Goal: Information Seeking & Learning: Find specific fact

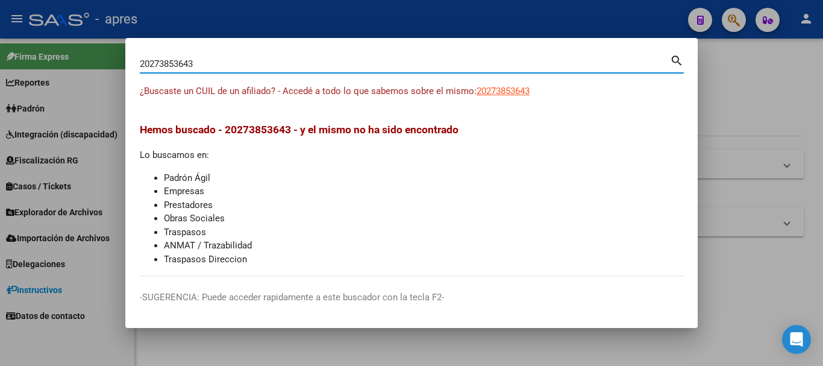
drag, startPoint x: 449, startPoint y: 64, endPoint x: 0, endPoint y: 80, distance: 449.8
click at [0, 80] on div "20273853643 Buscar (apellido, dni, cuil, nro traspaso, cuit, obra social) searc…" at bounding box center [411, 183] width 823 height 366
paste input "7381563176"
type input "27381563176"
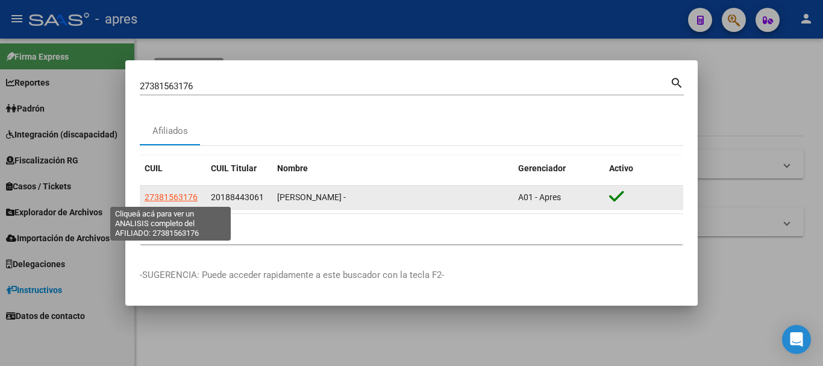
click at [157, 193] on span "27381563176" at bounding box center [171, 197] width 53 height 10
type textarea "27381563176"
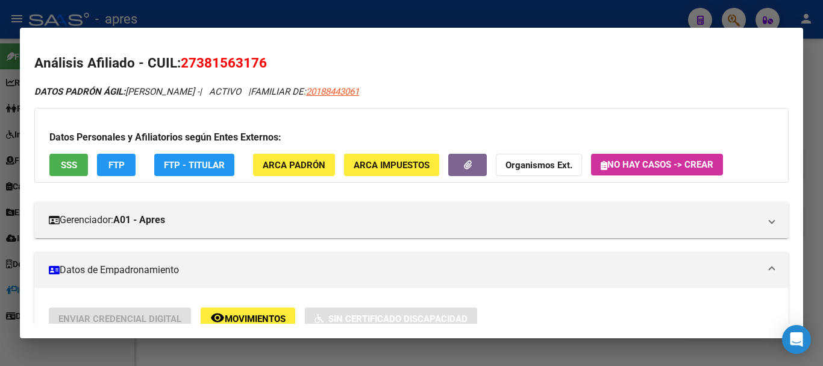
click at [78, 164] on button "SSS" at bounding box center [68, 165] width 39 height 22
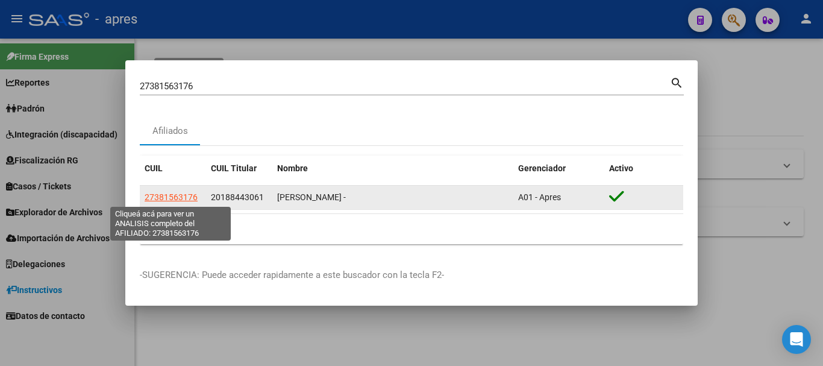
click at [172, 196] on span "27381563176" at bounding box center [171, 197] width 53 height 10
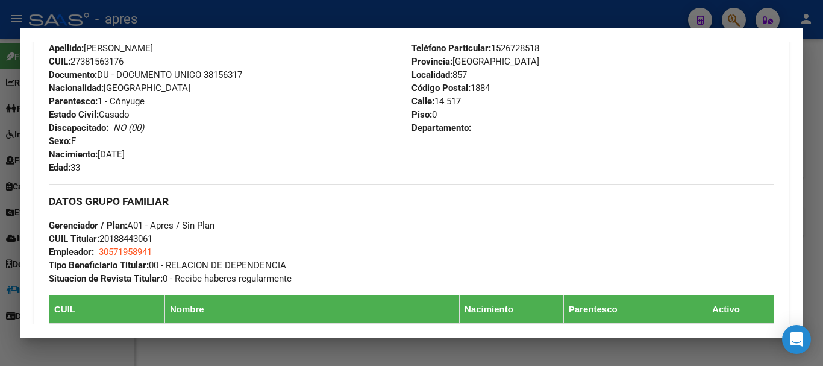
scroll to position [362, 0]
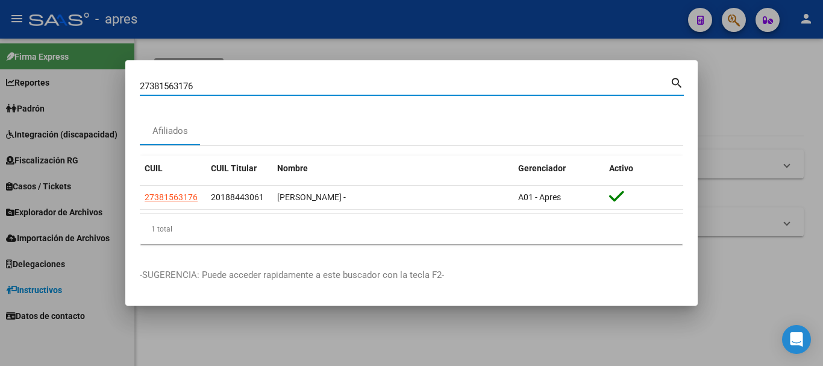
drag, startPoint x: 301, startPoint y: 86, endPoint x: 3, endPoint y: 81, distance: 297.7
click at [3, 81] on div "27381563176 Buscar (apellido, dni, cuil, nro traspaso, cuit, obra social) searc…" at bounding box center [411, 183] width 823 height 366
paste input "101449"
type input "27101449"
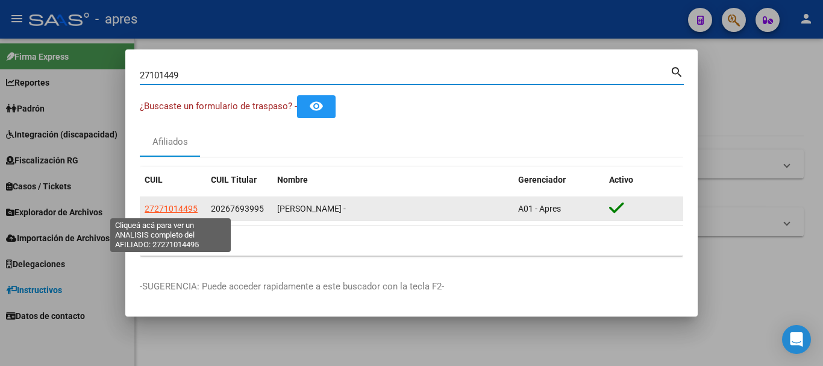
click at [176, 205] on span "27271014495" at bounding box center [171, 209] width 53 height 10
type textarea "27271014495"
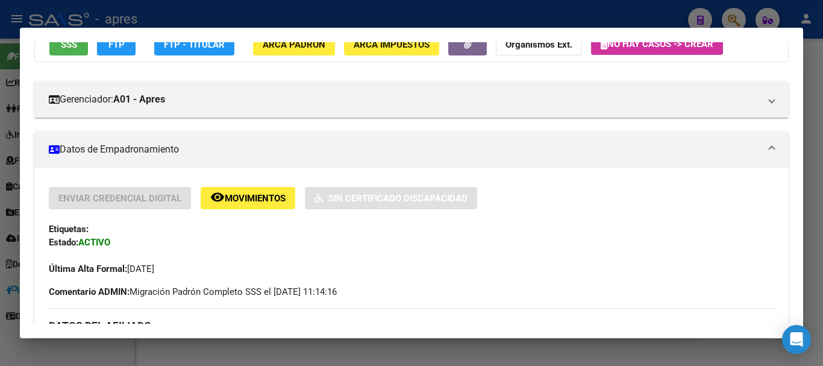
scroll to position [0, 0]
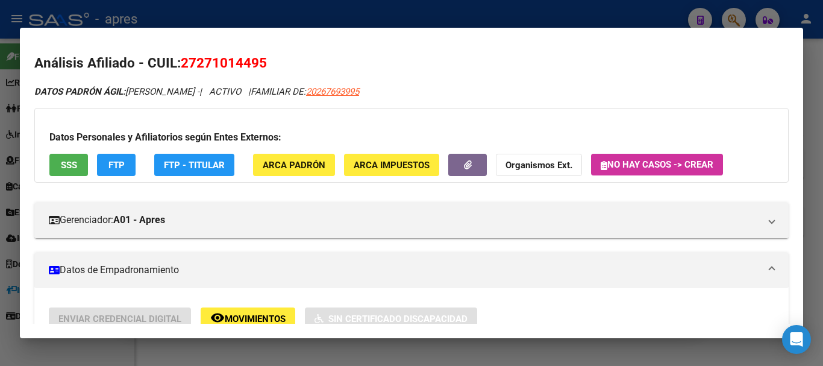
drag, startPoint x: 182, startPoint y: 57, endPoint x: 269, endPoint y: 54, distance: 86.8
click at [269, 54] on h2 "Análisis Afiliado - CUIL: 27271014495" at bounding box center [411, 63] width 754 height 20
copy span "27271014495"
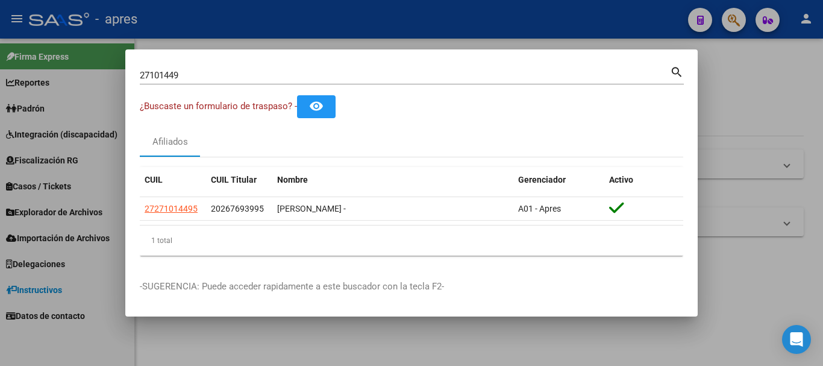
drag, startPoint x: 326, startPoint y: 81, endPoint x: 234, endPoint y: 76, distance: 92.3
click at [233, 78] on div "27101449 Buscar (apellido, dni, cuil, [PERSON_NAME], cuit, obra social)" at bounding box center [405, 75] width 530 height 18
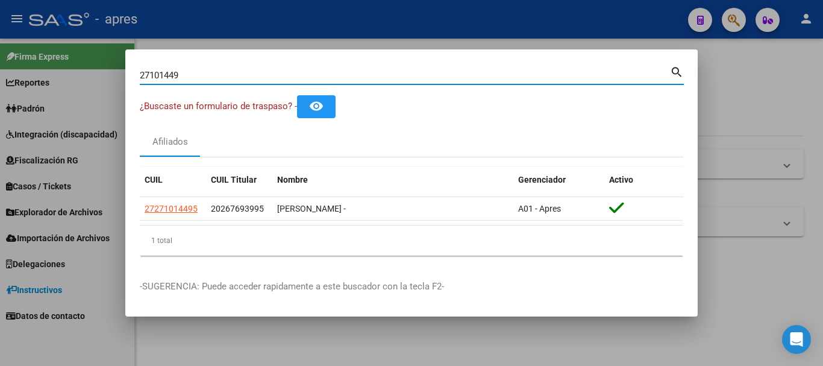
paste input "56561524"
drag, startPoint x: 234, startPoint y: 76, endPoint x: 57, endPoint y: 83, distance: 176.7
click at [57, 83] on div "27101449 Buscar (apellido, dni, cuil, nro traspaso, cuit, obra social) search ¿…" at bounding box center [411, 183] width 823 height 366
type input "56561524"
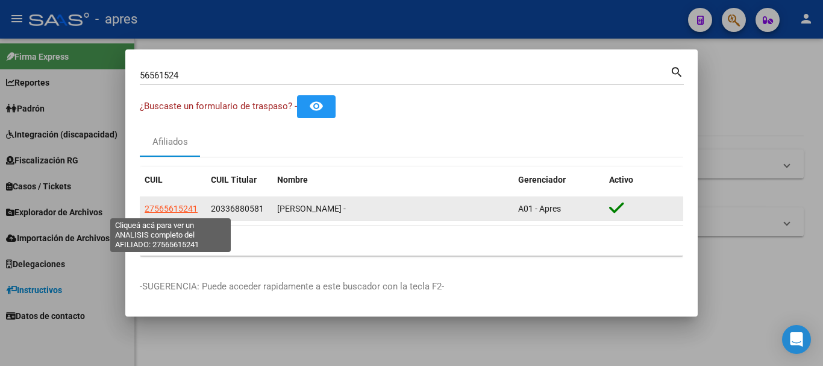
click at [179, 208] on span "27565615241" at bounding box center [171, 209] width 53 height 10
type textarea "27565615241"
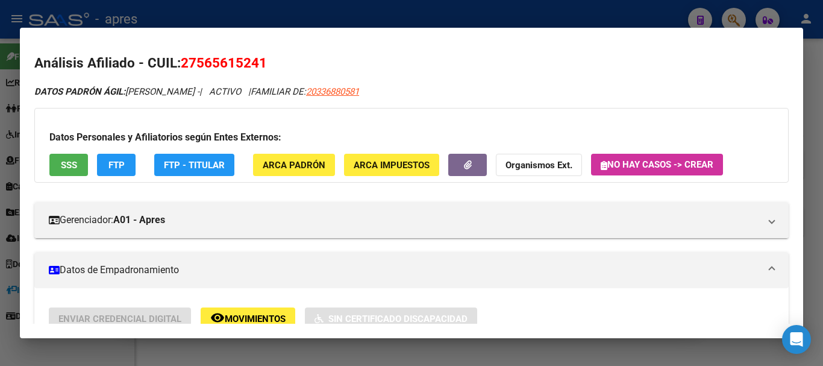
drag, startPoint x: 364, startPoint y: 90, endPoint x: 305, endPoint y: 81, distance: 59.7
copy span "20336880581"
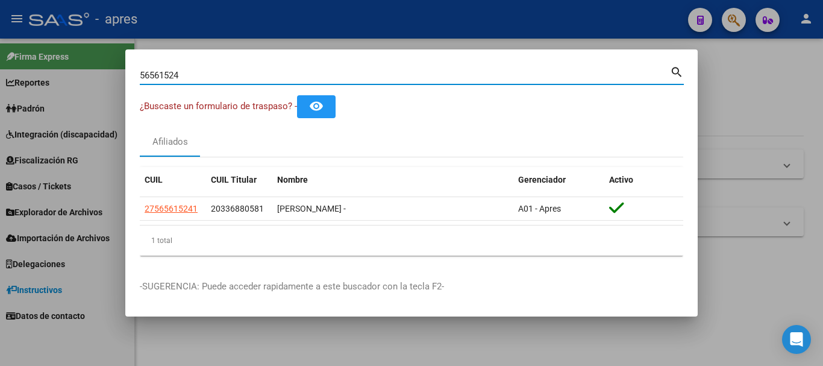
drag, startPoint x: 299, startPoint y: 71, endPoint x: 55, endPoint y: 78, distance: 244.1
click at [55, 78] on div "56561524 Buscar (apellido, dni, cuil, nro traspaso, cuit, obra social) search ¿…" at bounding box center [411, 183] width 823 height 366
paste input "34210665"
type input "34210665"
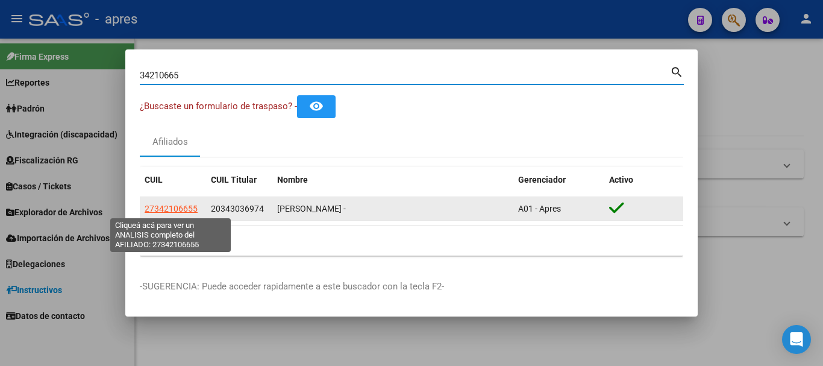
click at [176, 207] on span "27342106655" at bounding box center [171, 209] width 53 height 10
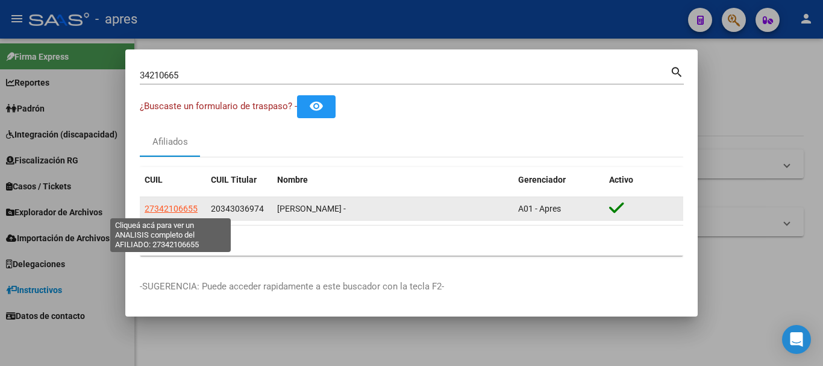
type textarea "27342106655"
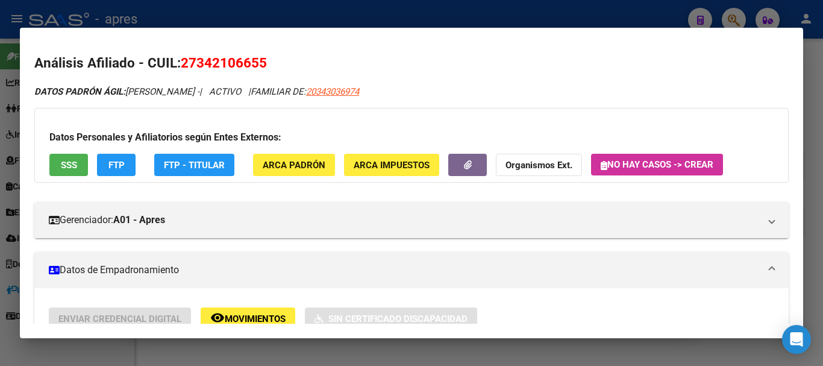
click at [58, 166] on button "SSS" at bounding box center [68, 165] width 39 height 22
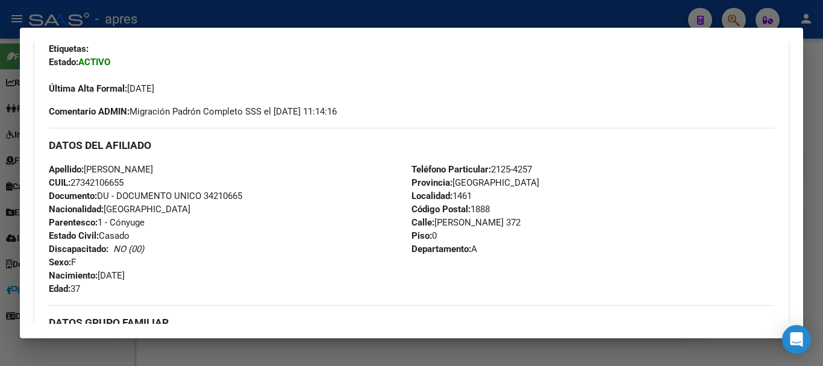
scroll to position [301, 0]
drag, startPoint x: 75, startPoint y: 180, endPoint x: 129, endPoint y: 183, distance: 54.3
click at [129, 183] on div "Apellido: [PERSON_NAME]: 27342106655 Documento: DU - DOCUMENTO UNICO 34210665 N…" at bounding box center [230, 228] width 363 height 133
copy span "27342106655"
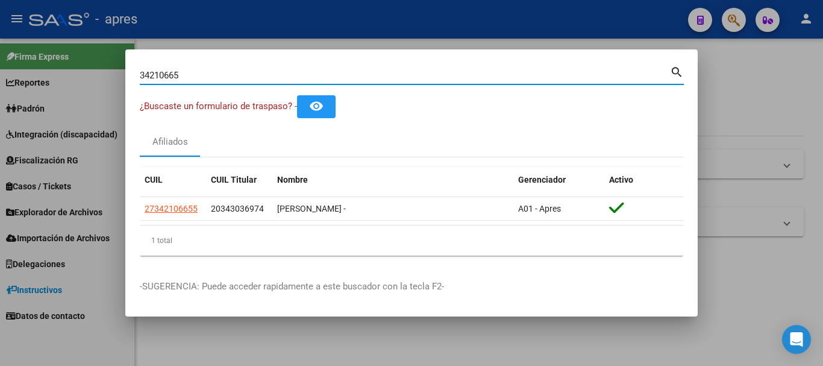
drag, startPoint x: 254, startPoint y: 74, endPoint x: 0, endPoint y: 66, distance: 253.8
click at [0, 66] on div "34210665 Buscar (apellido, dni, cuil, nro traspaso, cuit, obra social) search ¿…" at bounding box center [411, 183] width 823 height 366
paste input "20266712902"
type input "20266712902"
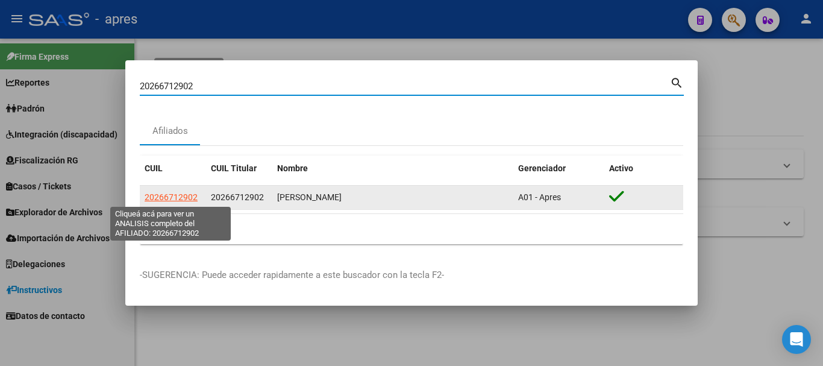
click at [174, 195] on span "20266712902" at bounding box center [171, 197] width 53 height 10
type textarea "20266712902"
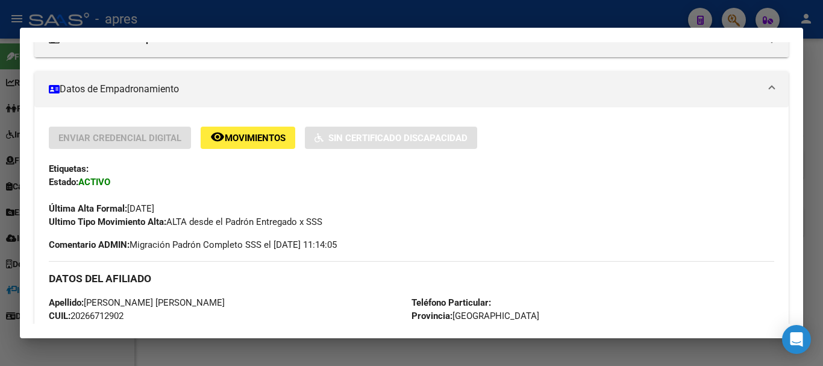
scroll to position [241, 0]
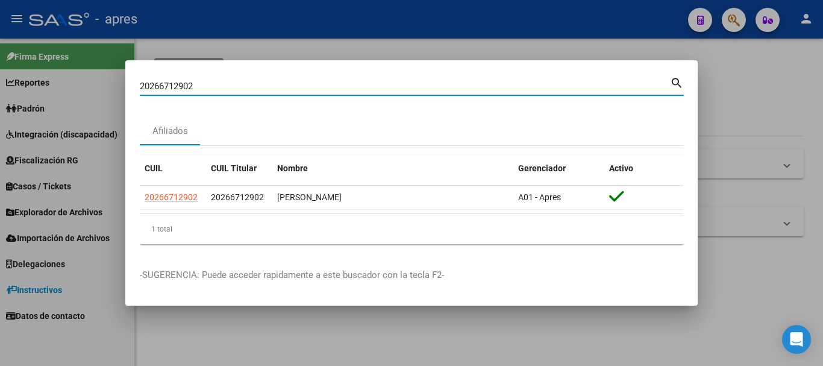
drag, startPoint x: 216, startPoint y: 85, endPoint x: 0, endPoint y: 93, distance: 216.4
click at [0, 93] on div "20266712902 Buscar (apellido, dni, cuil, nro traspaso, cuit, obra social) searc…" at bounding box center [411, 183] width 823 height 366
paste input "46740354"
type input "46740354"
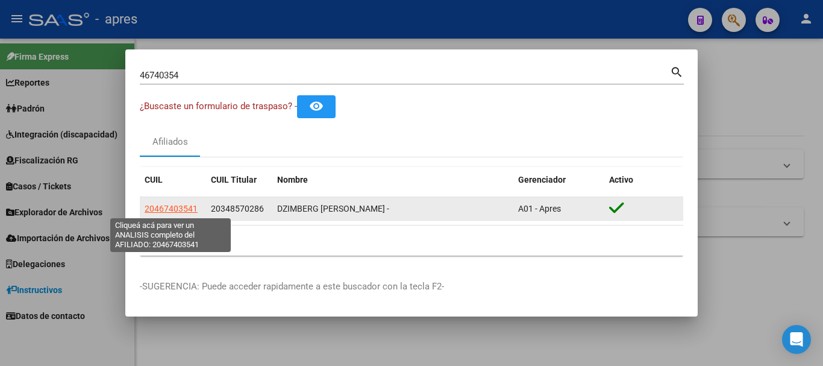
click at [181, 207] on span "20467403541" at bounding box center [171, 209] width 53 height 10
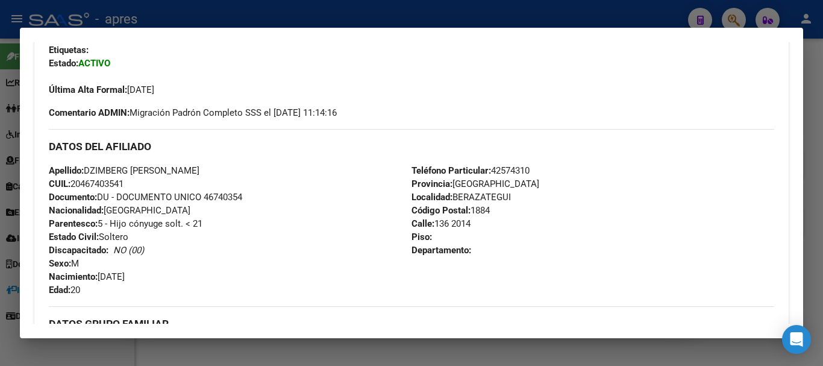
scroll to position [301, 0]
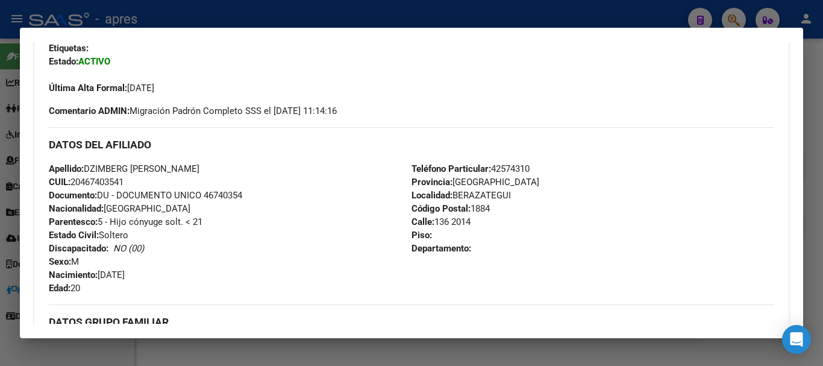
drag, startPoint x: 74, startPoint y: 183, endPoint x: 132, endPoint y: 183, distance: 57.8
click at [131, 182] on div "Apellido: DZIMBERG [PERSON_NAME] CUIL: 20467403541 Documento: DU - DOCUMENTO UN…" at bounding box center [230, 228] width 363 height 133
copy span "20467403541"
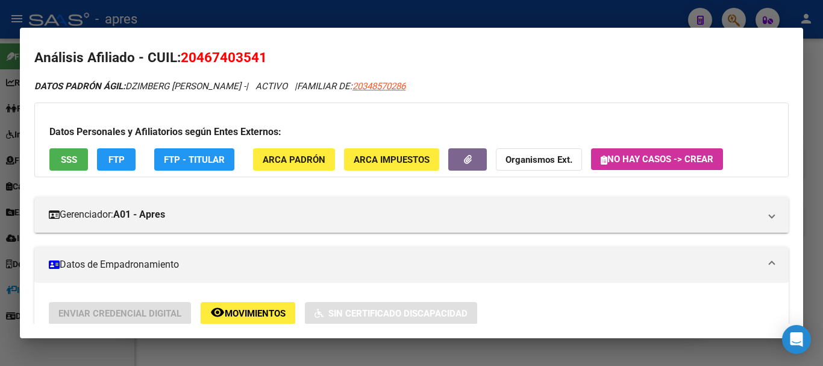
scroll to position [0, 0]
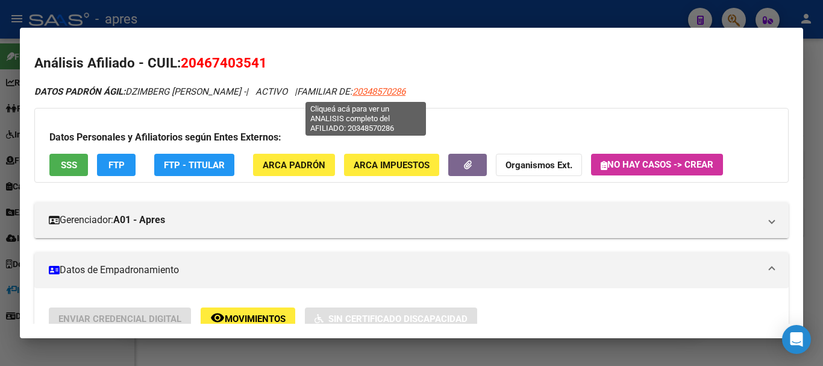
click at [352, 90] on span "20348570286" at bounding box center [378, 91] width 53 height 11
type textarea "20348570286"
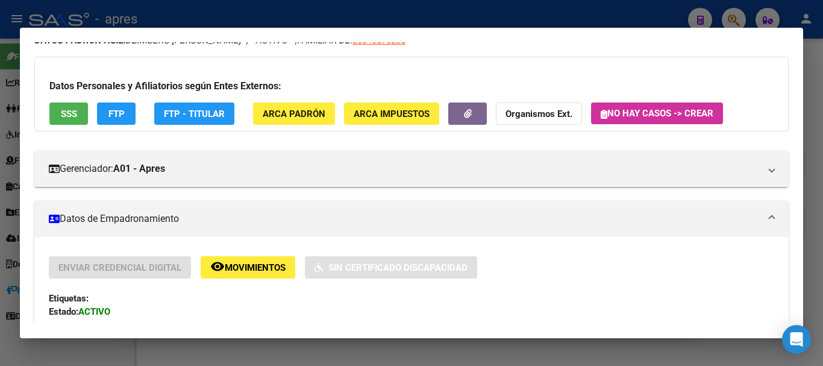
scroll to position [121, 0]
